Goal: Find contact information: Find contact information

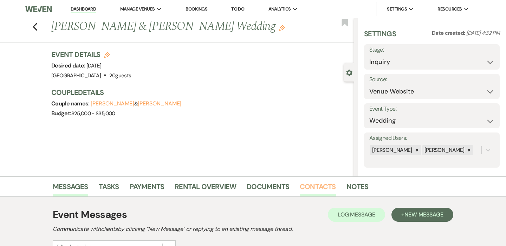
click at [310, 188] on link "Contacts" at bounding box center [318, 188] width 36 height 15
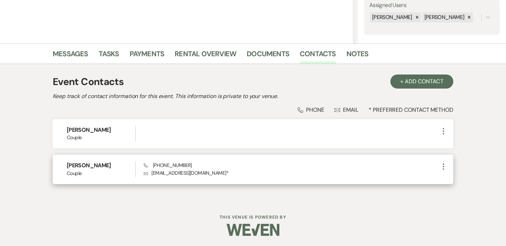
scroll to position [132, 0]
drag, startPoint x: 102, startPoint y: 165, endPoint x: 60, endPoint y: 165, distance: 41.8
click at [60, 165] on div "[PERSON_NAME] Couple Phone [PHONE_NUMBER] Envelope [EMAIL_ADDRESS][DOMAIN_NAME]…" at bounding box center [253, 169] width 401 height 29
copy h6 "[PERSON_NAME]"
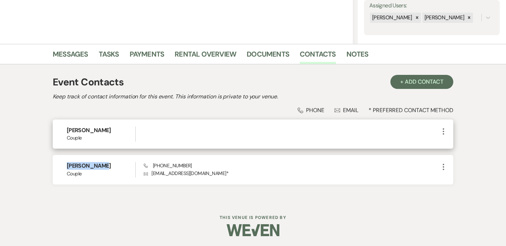
drag, startPoint x: 111, startPoint y: 130, endPoint x: 59, endPoint y: 128, distance: 52.1
click at [59, 128] on div "[PERSON_NAME] More" at bounding box center [253, 133] width 401 height 29
copy h6 "[PERSON_NAME]"
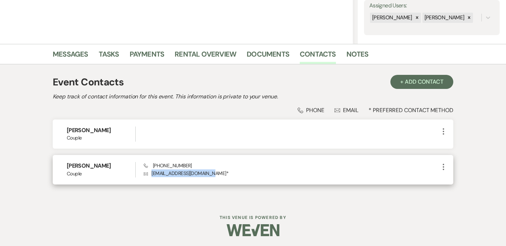
drag, startPoint x: 213, startPoint y: 173, endPoint x: 152, endPoint y: 173, distance: 60.8
click at [152, 173] on p "Envelope [EMAIL_ADDRESS][DOMAIN_NAME] *" at bounding box center [291, 173] width 295 height 8
copy p "[EMAIL_ADDRESS][DOMAIN_NAME]"
drag, startPoint x: 186, startPoint y: 165, endPoint x: 148, endPoint y: 167, distance: 37.6
click at [148, 167] on div "Phone [PHONE_NUMBER] Envelope [EMAIL_ADDRESS][DOMAIN_NAME] *" at bounding box center [291, 169] width 295 height 15
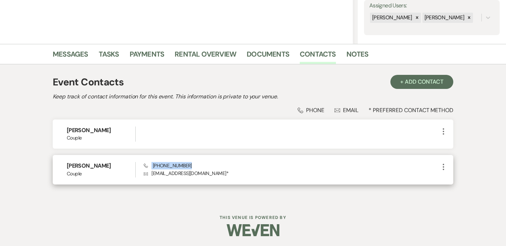
copy span "[PHONE_NUMBER]"
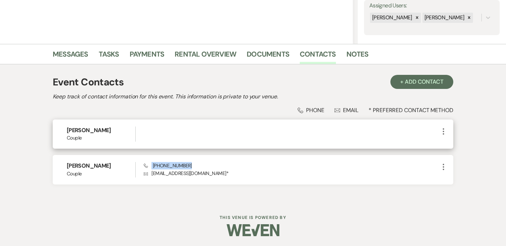
drag, startPoint x: 109, startPoint y: 131, endPoint x: 87, endPoint y: 131, distance: 21.8
click at [87, 131] on h6 "[PERSON_NAME]" at bounding box center [101, 130] width 69 height 8
copy h6 "[PERSON_NAME]"
